Goal: Task Accomplishment & Management: Manage account settings

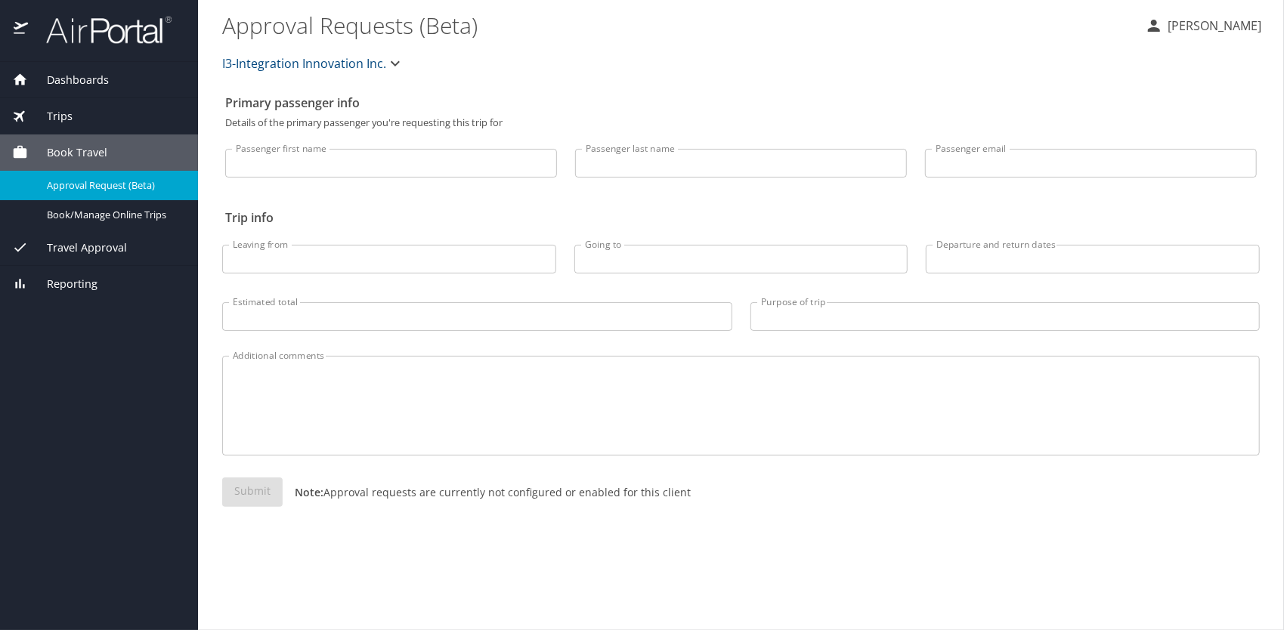
click at [1222, 22] on p "[PERSON_NAME]" at bounding box center [1212, 26] width 98 height 18
click at [1187, 111] on li "View travel profile" at bounding box center [1198, 113] width 154 height 27
click at [738, 44] on div "I3-Integration Innovation Inc." at bounding box center [741, 63] width 1056 height 48
click at [1228, 27] on p "[PERSON_NAME]" at bounding box center [1212, 26] width 98 height 18
click at [1184, 166] on li "Sign out" at bounding box center [1198, 169] width 154 height 27
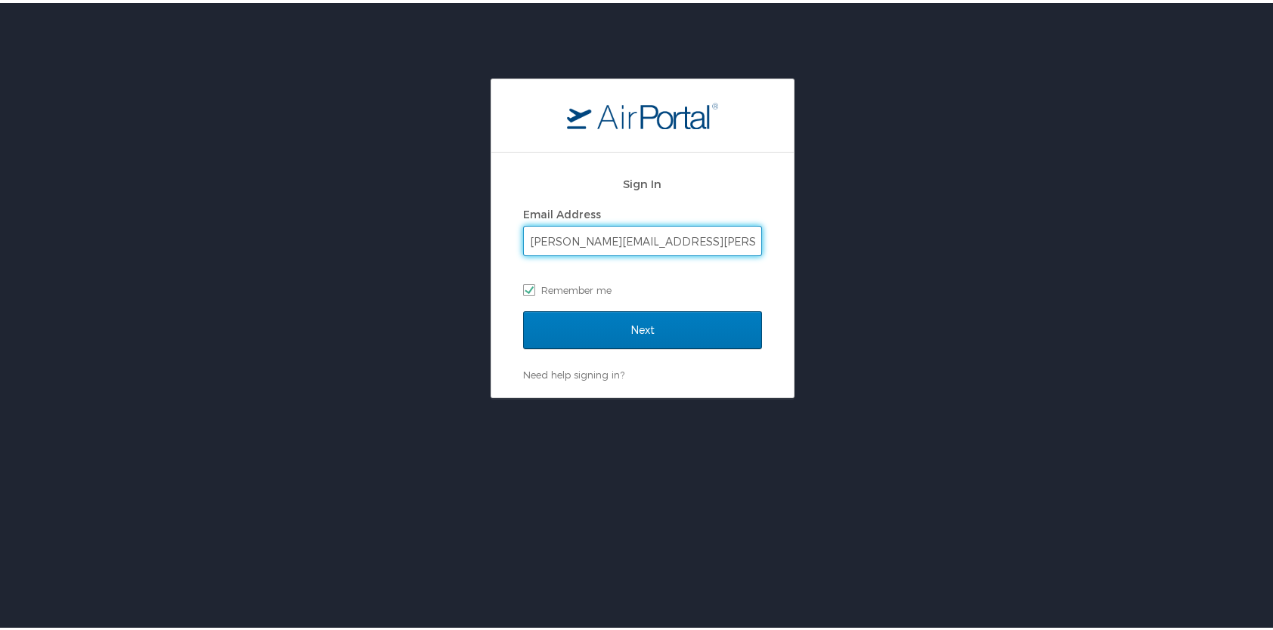
click at [582, 242] on input "[PERSON_NAME][EMAIL_ADDRESS][PERSON_NAME][DOMAIN_NAME]" at bounding box center [642, 238] width 237 height 29
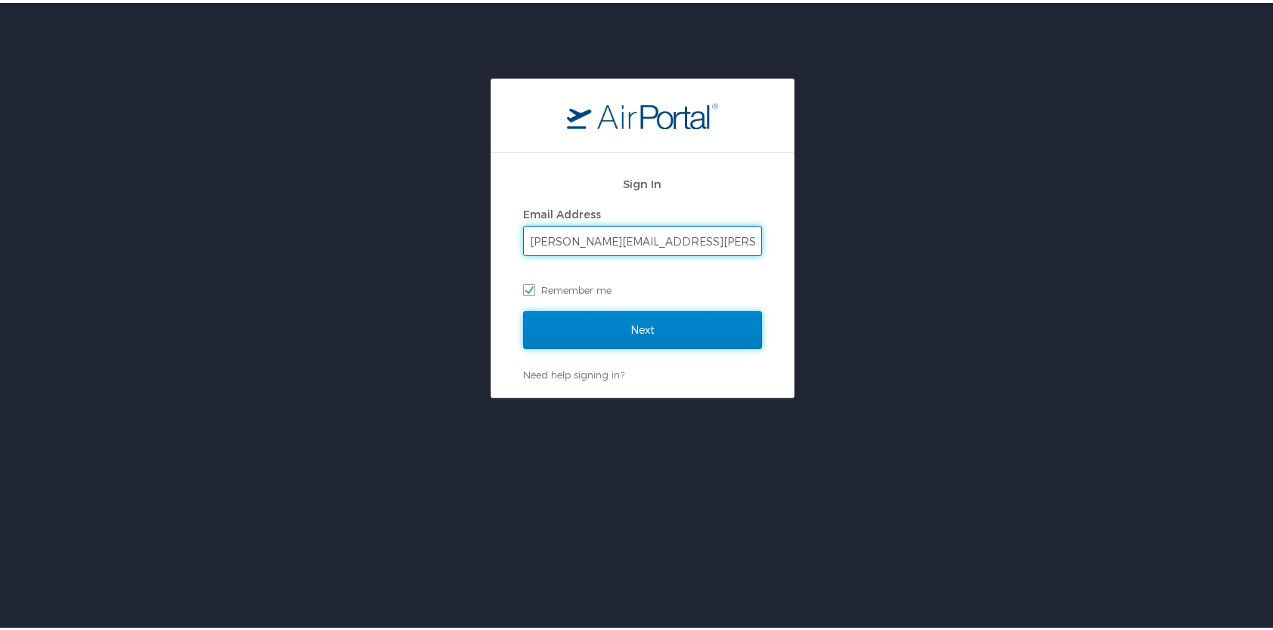
click at [597, 323] on input "Next" at bounding box center [642, 327] width 239 height 38
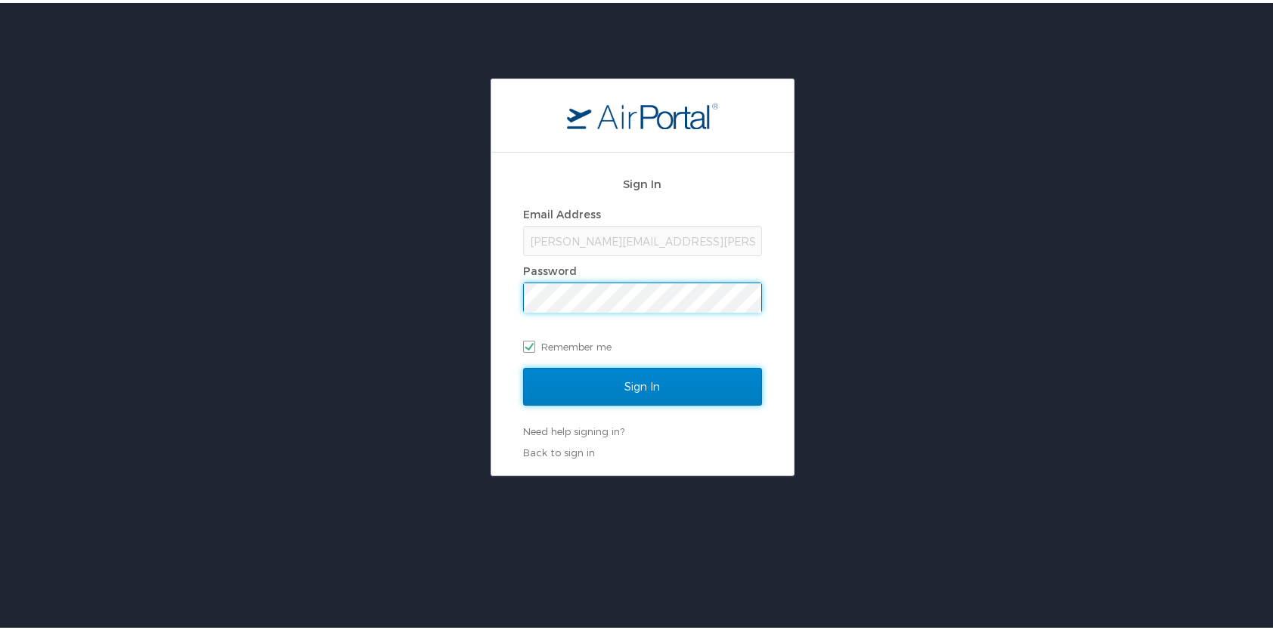
click at [656, 384] on input "Sign In" at bounding box center [642, 384] width 239 height 38
